Goal: Answer question/provide support: Participate in discussion

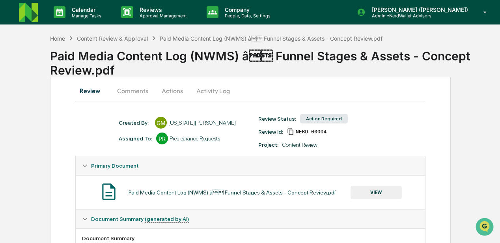
click at [139, 91] on button "Comments" at bounding box center [133, 90] width 44 height 19
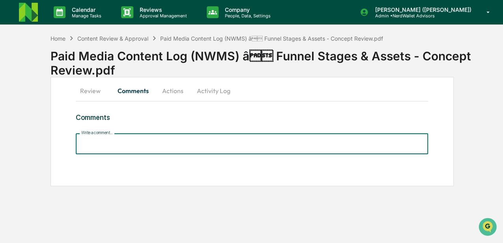
click at [112, 140] on input "Write a comment..." at bounding box center [252, 143] width 352 height 21
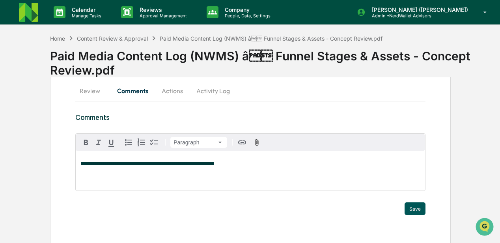
click at [416, 210] on button "Save" at bounding box center [415, 208] width 21 height 13
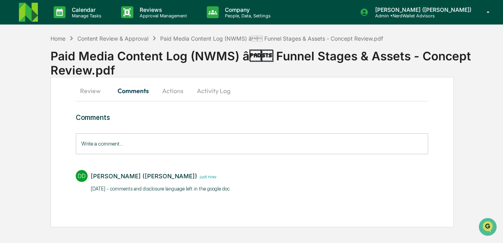
click at [170, 94] on button "Actions" at bounding box center [173, 90] width 36 height 19
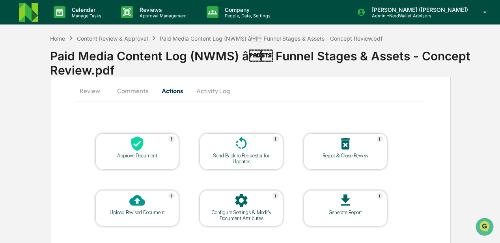
click at [240, 158] on div "Send Back to Requestor for Updates" at bounding box center [241, 159] width 71 height 12
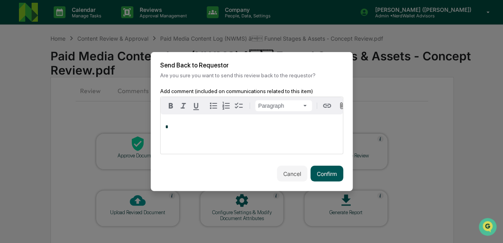
click at [318, 173] on button "Confirm" at bounding box center [327, 174] width 33 height 16
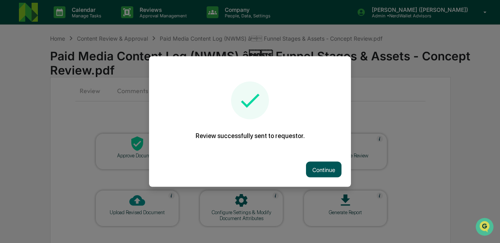
click at [315, 172] on button "Continue" at bounding box center [324, 170] width 36 height 16
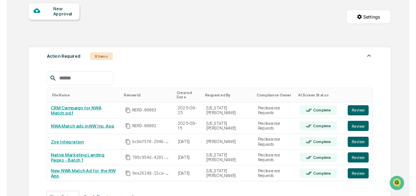
scroll to position [105, 0]
